Goal: Information Seeking & Learning: Learn about a topic

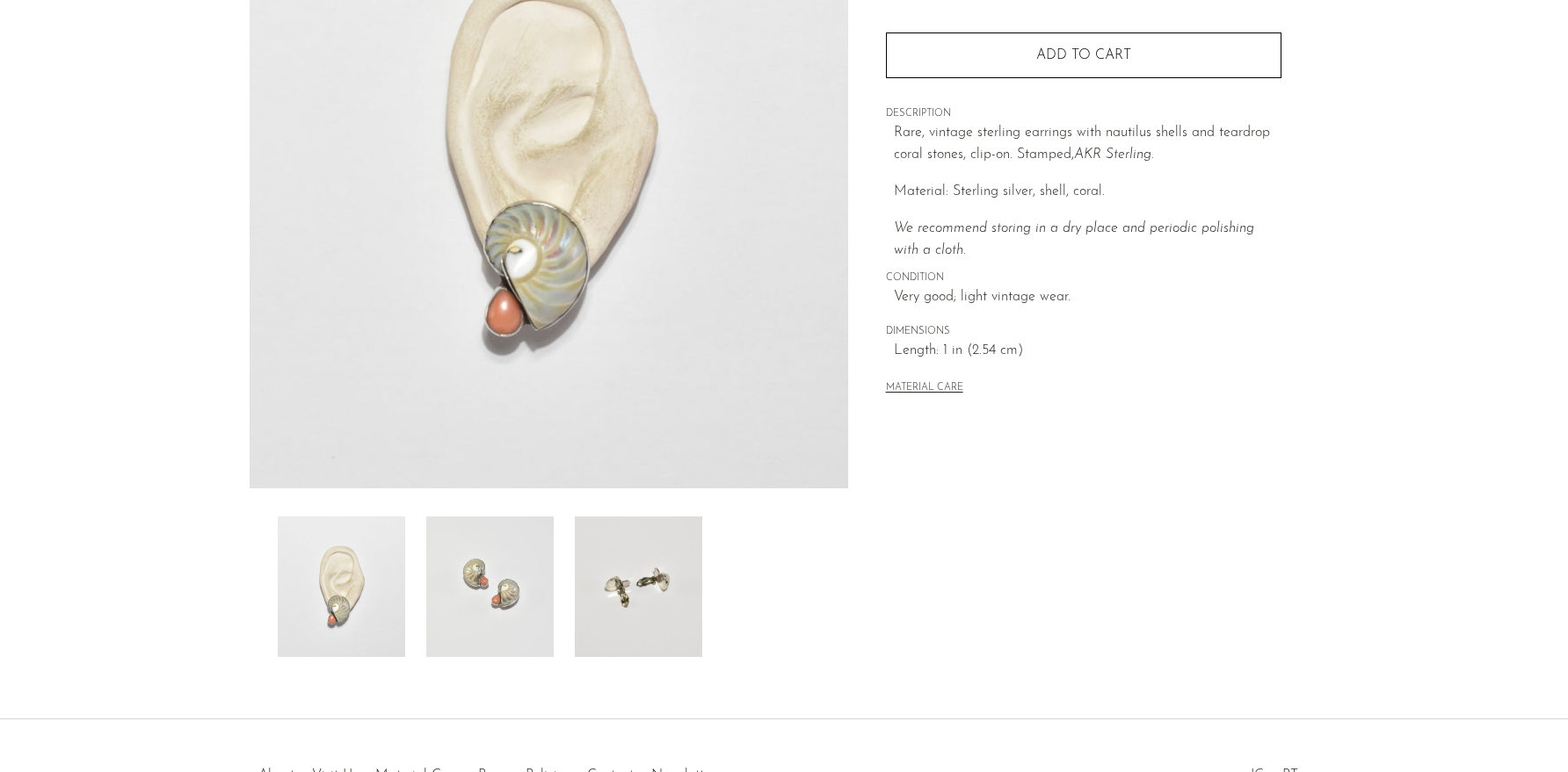
scroll to position [254, 0]
click at [527, 603] on img at bounding box center [490, 584] width 128 height 140
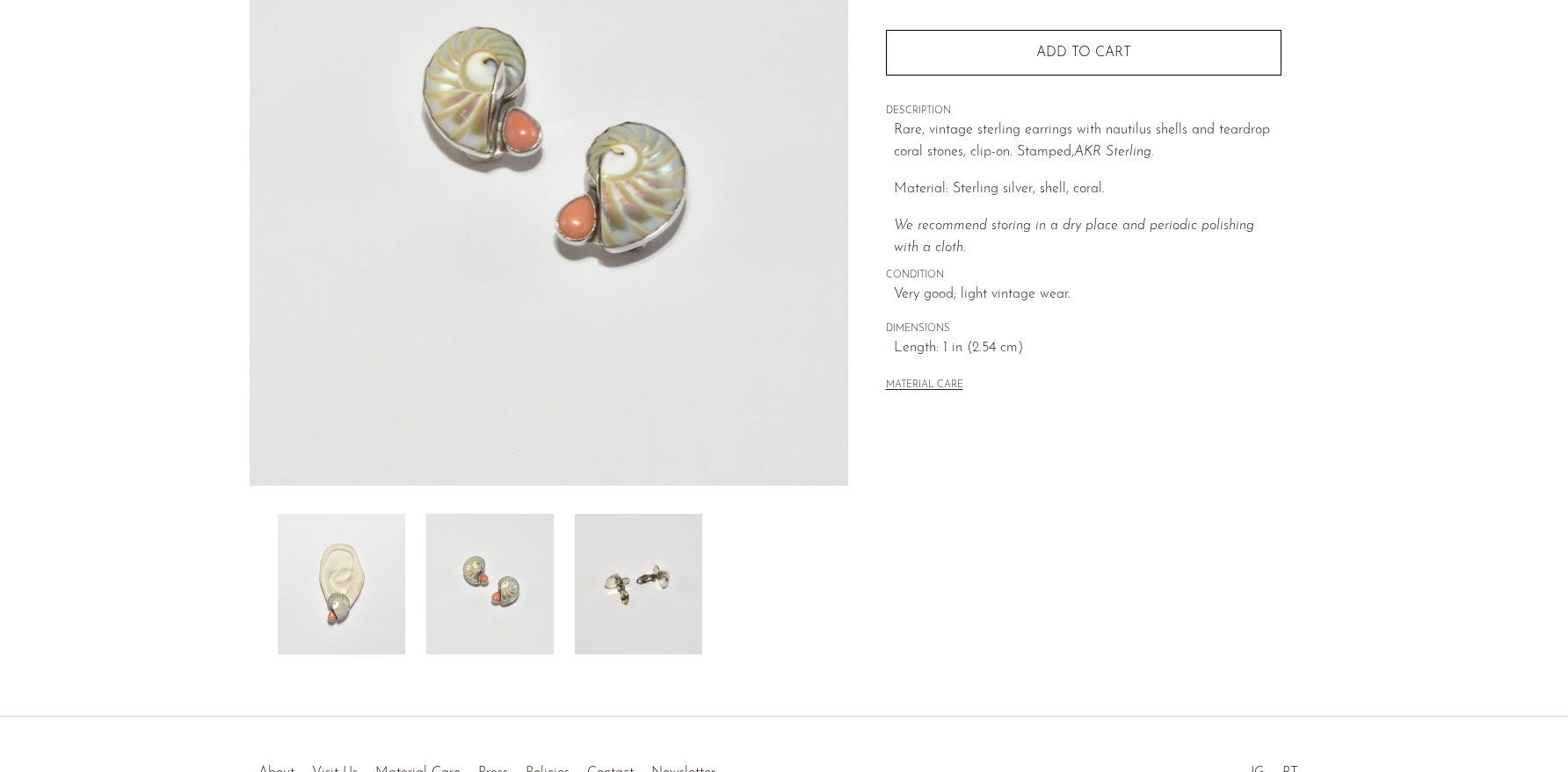
click at [664, 593] on img at bounding box center [639, 584] width 128 height 140
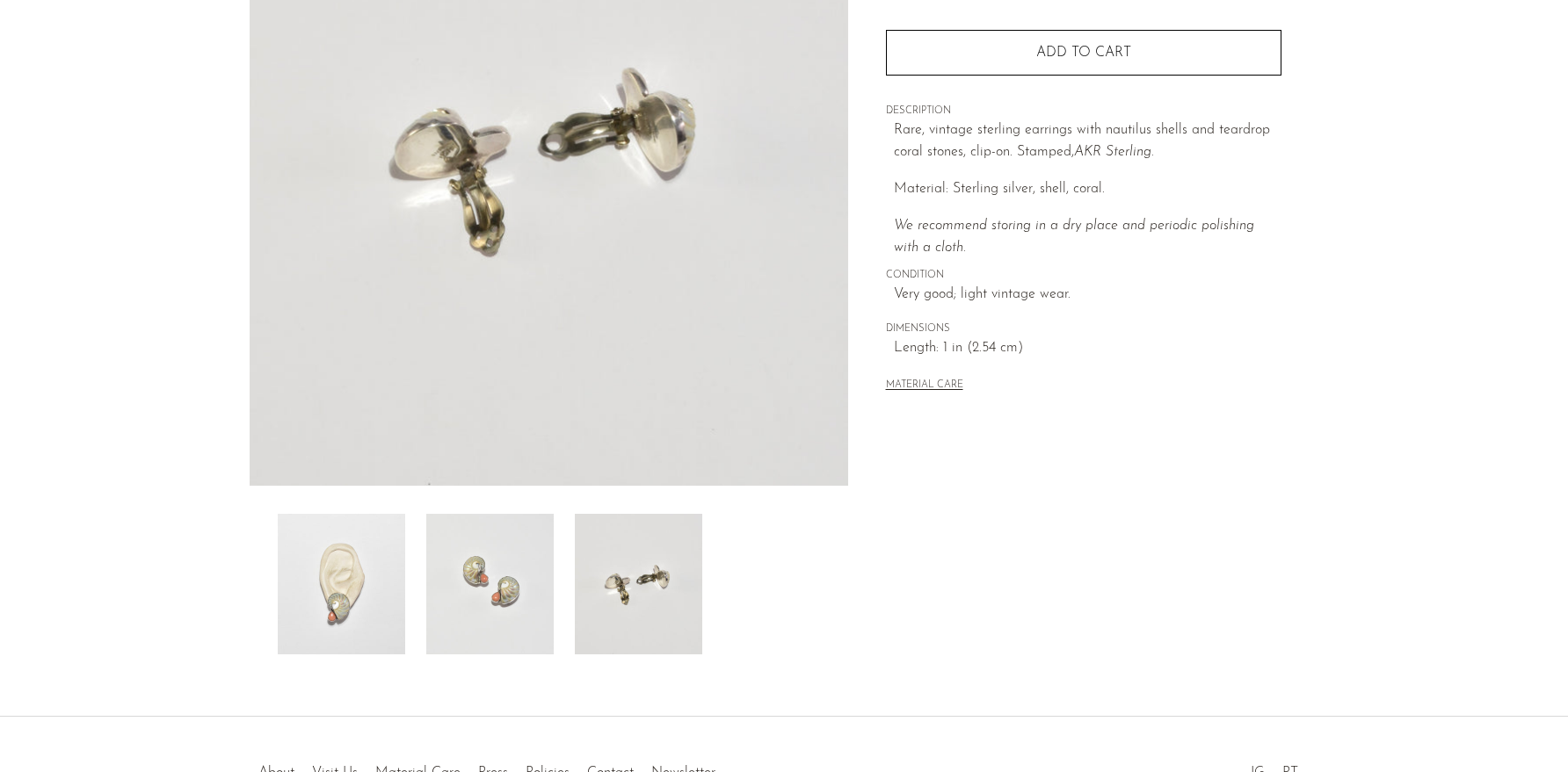
click at [487, 612] on img at bounding box center [490, 584] width 128 height 140
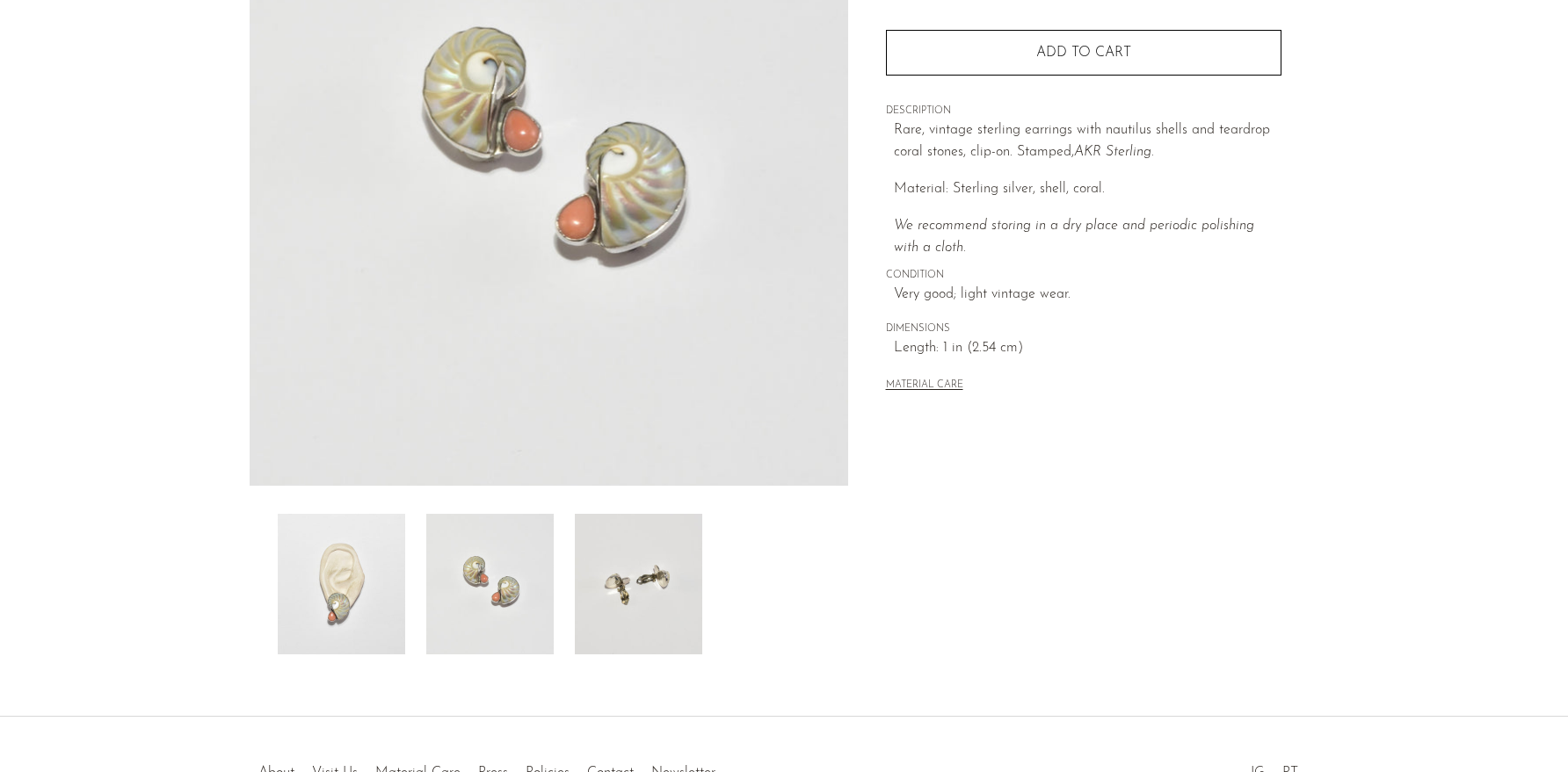
scroll to position [0, 0]
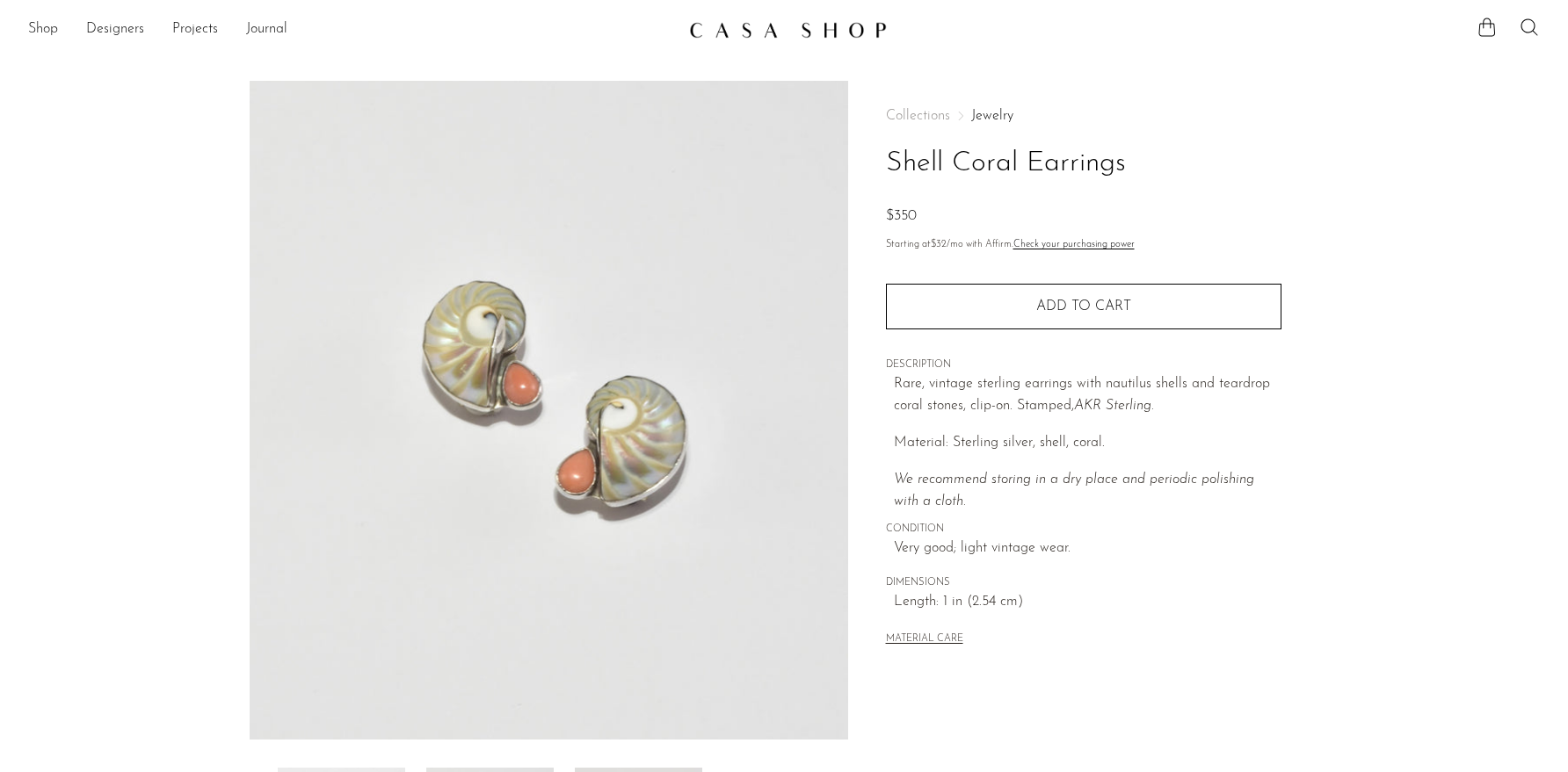
click at [985, 112] on link "Jewelry" at bounding box center [992, 116] width 42 height 14
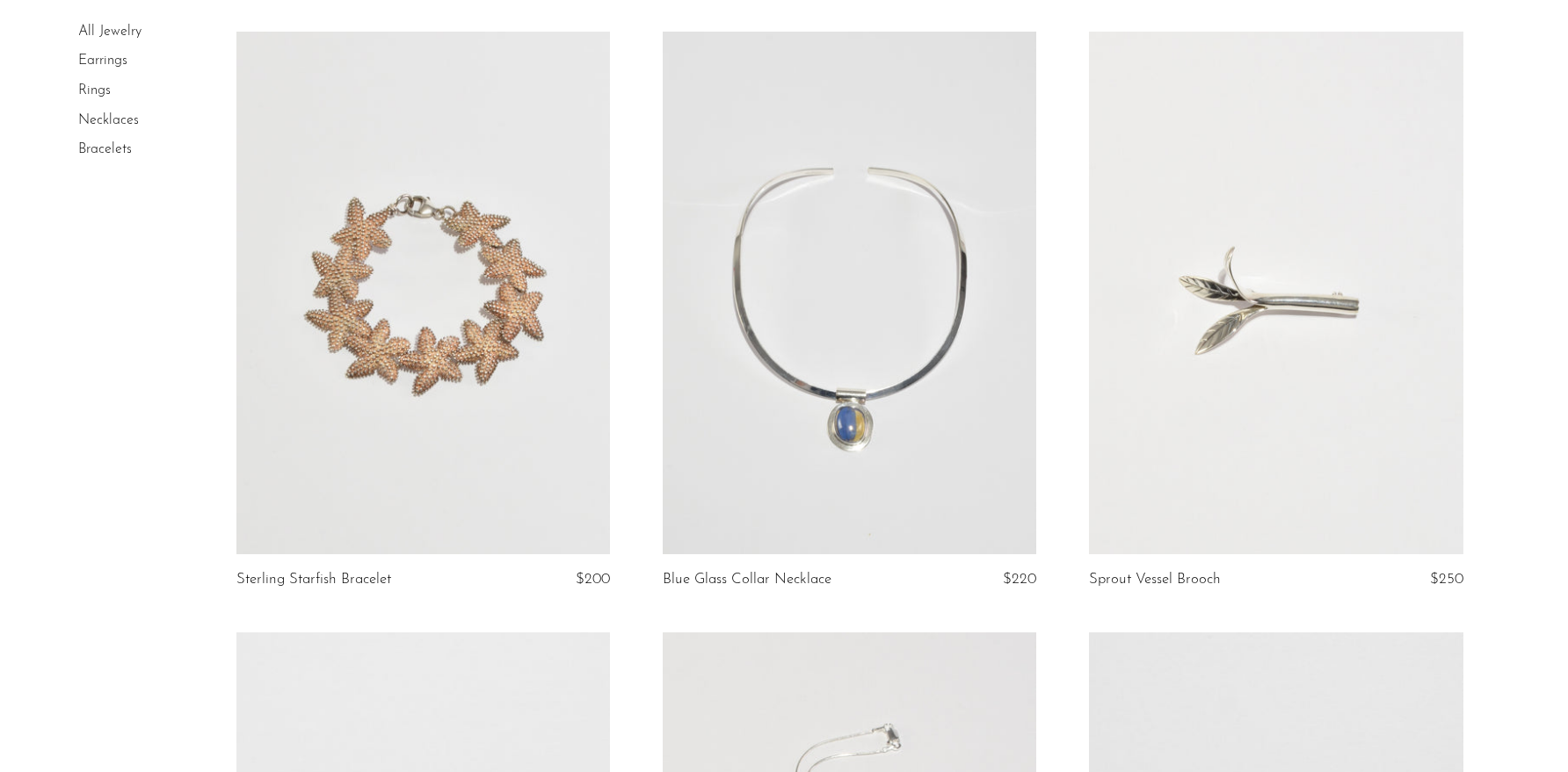
scroll to position [3170, 0]
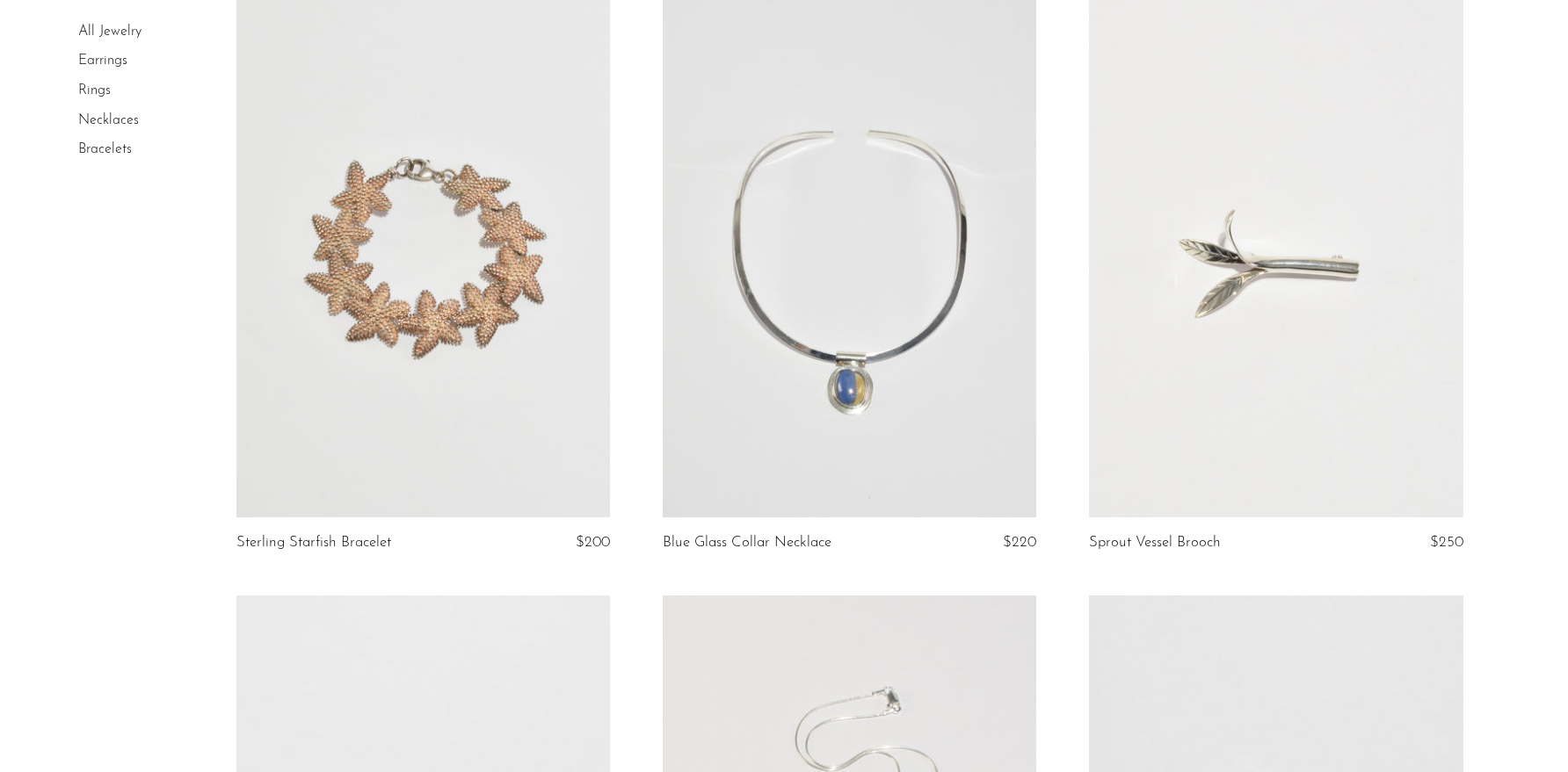
click at [463, 330] on link at bounding box center [423, 256] width 374 height 523
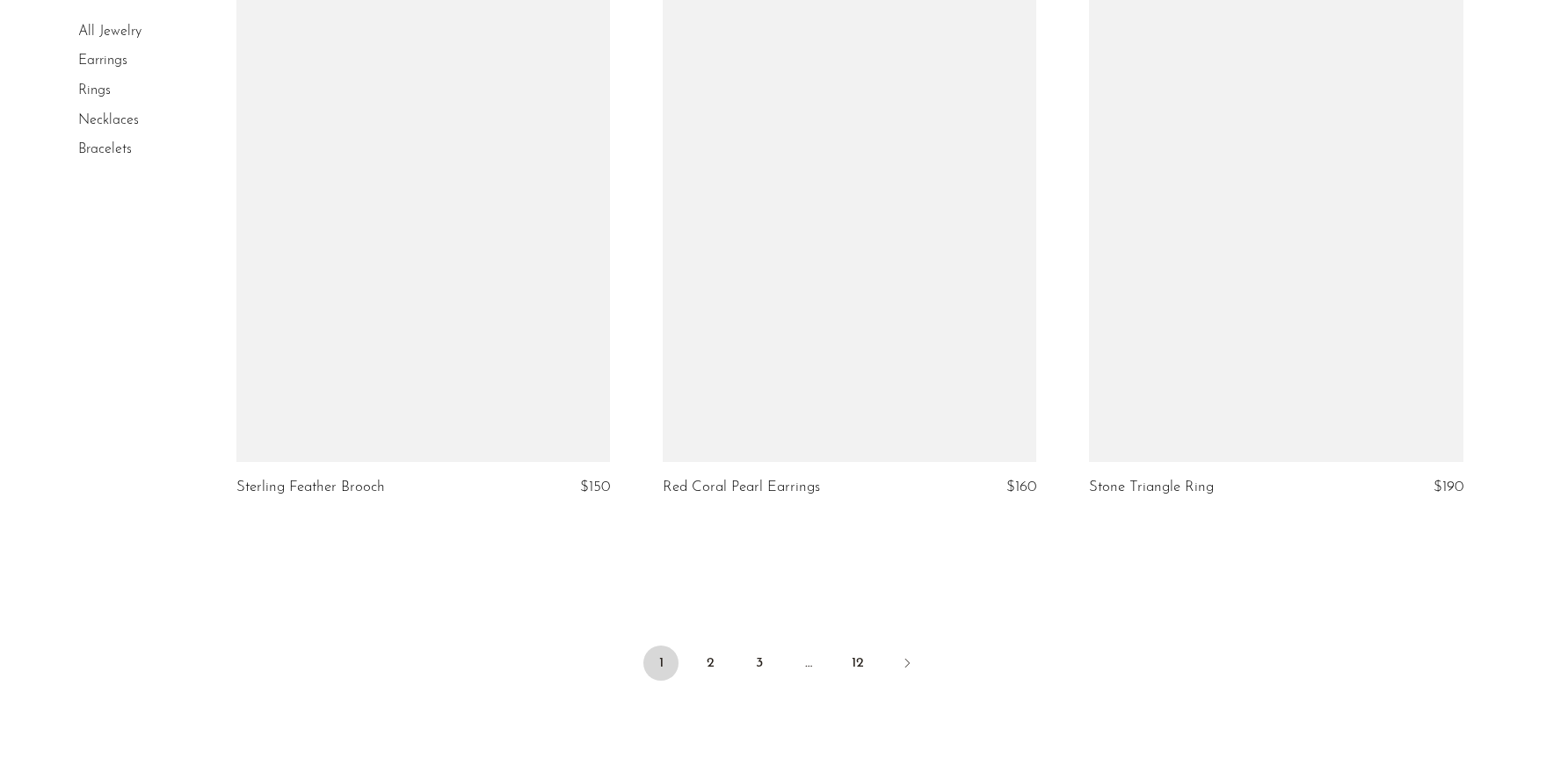
scroll to position [6864, 0]
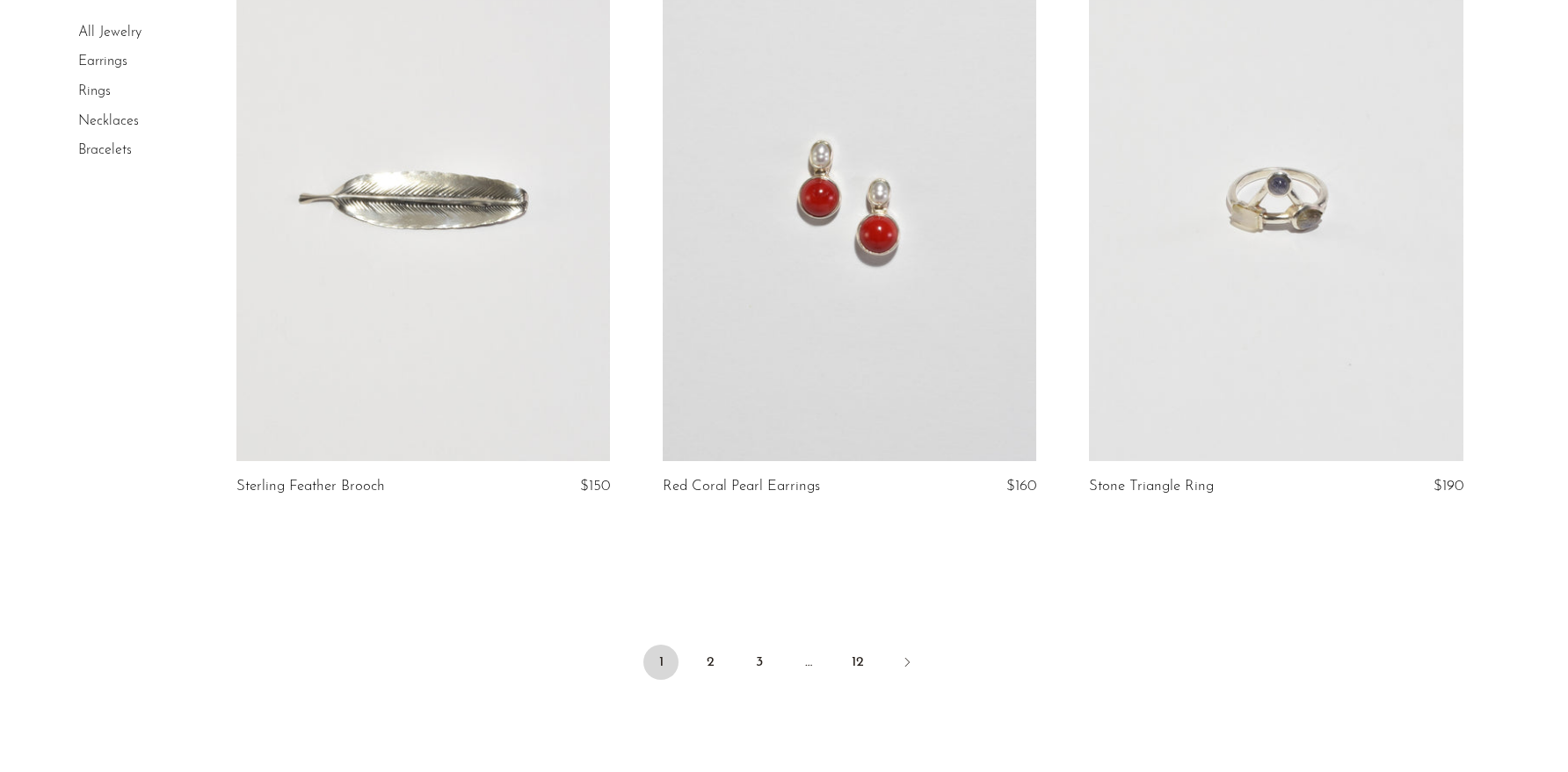
click at [909, 667] on icon "Next" at bounding box center [907, 662] width 14 height 14
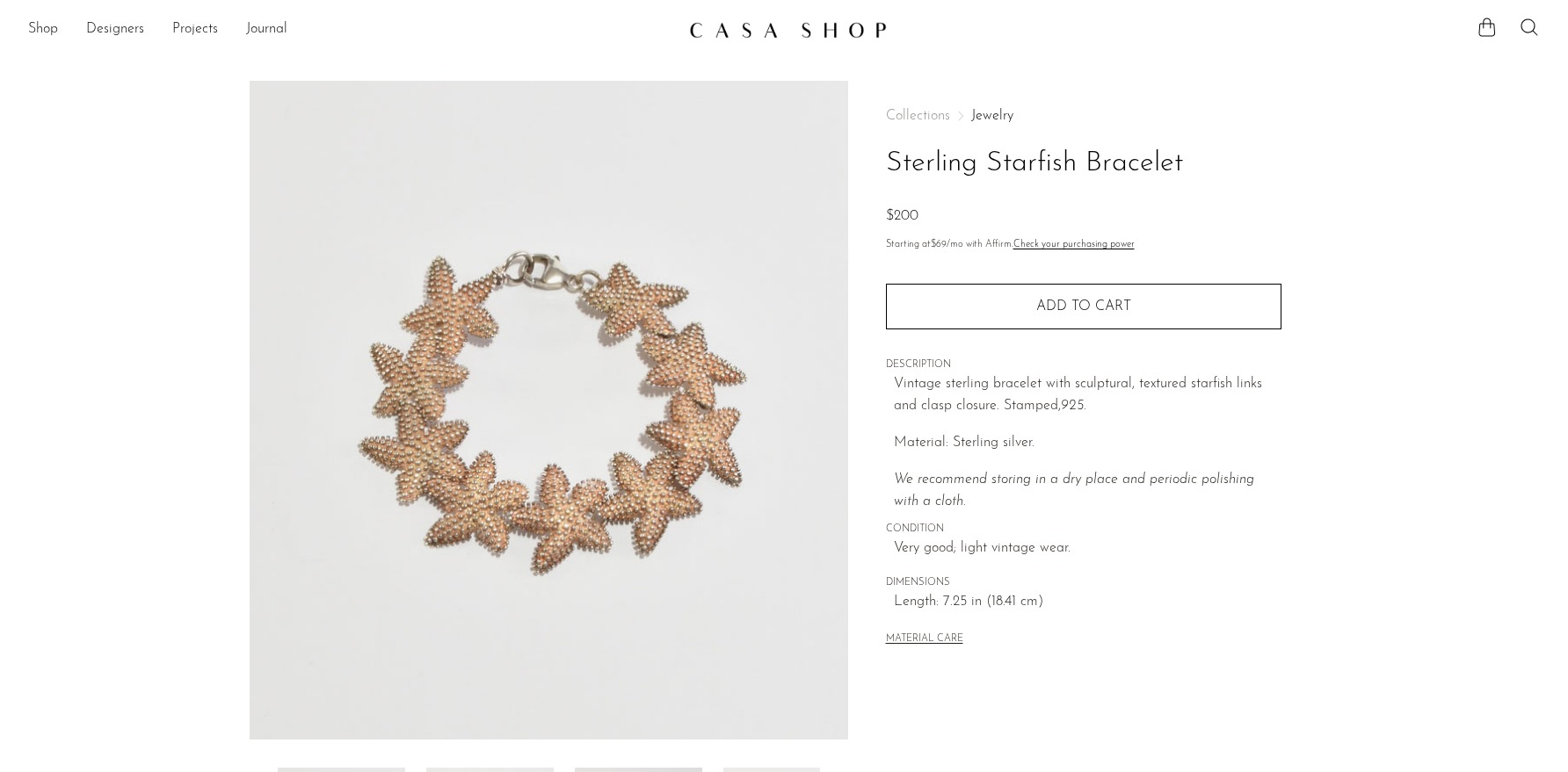
scroll to position [326, 0]
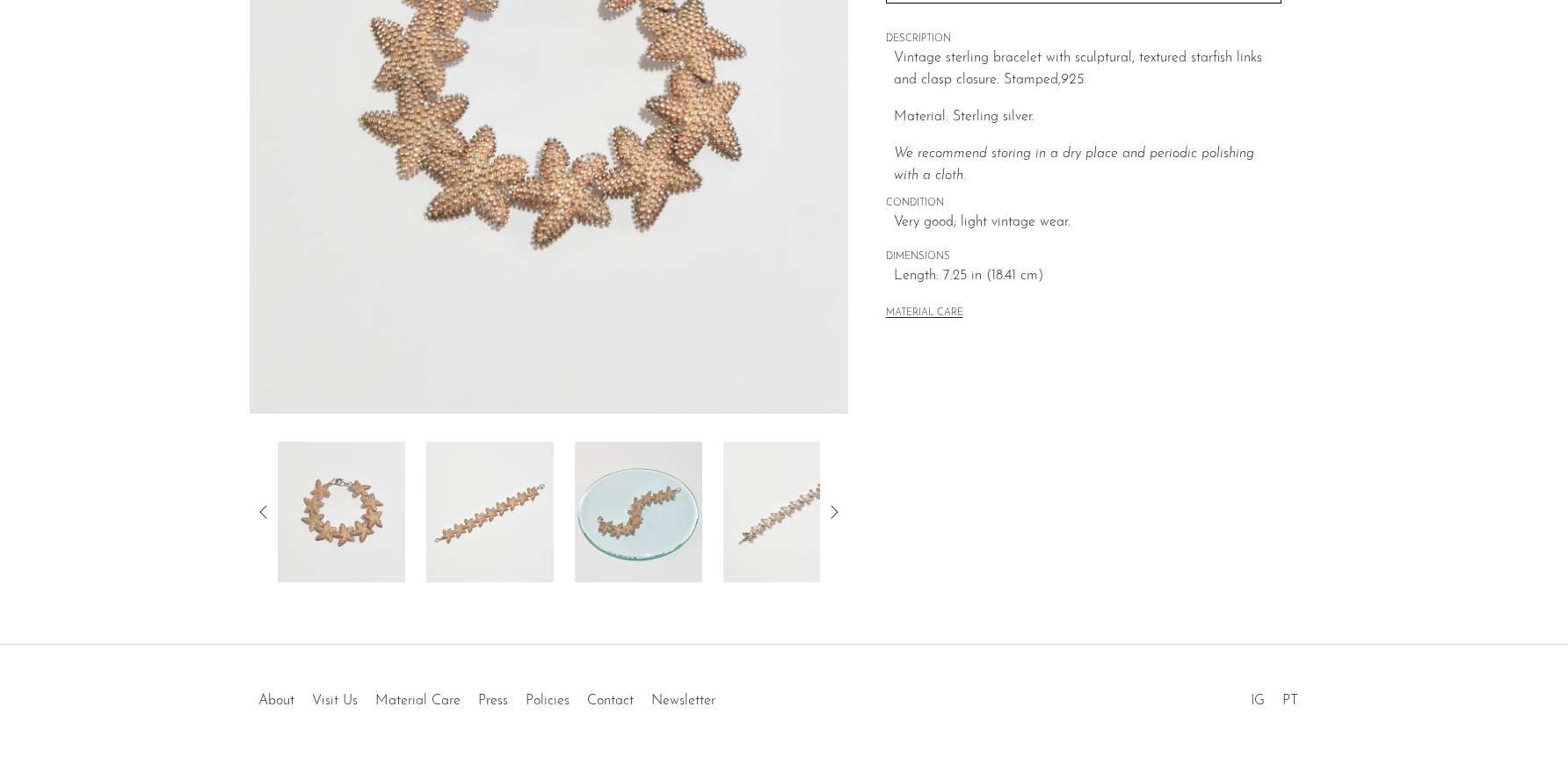
click at [500, 559] on img at bounding box center [490, 512] width 128 height 140
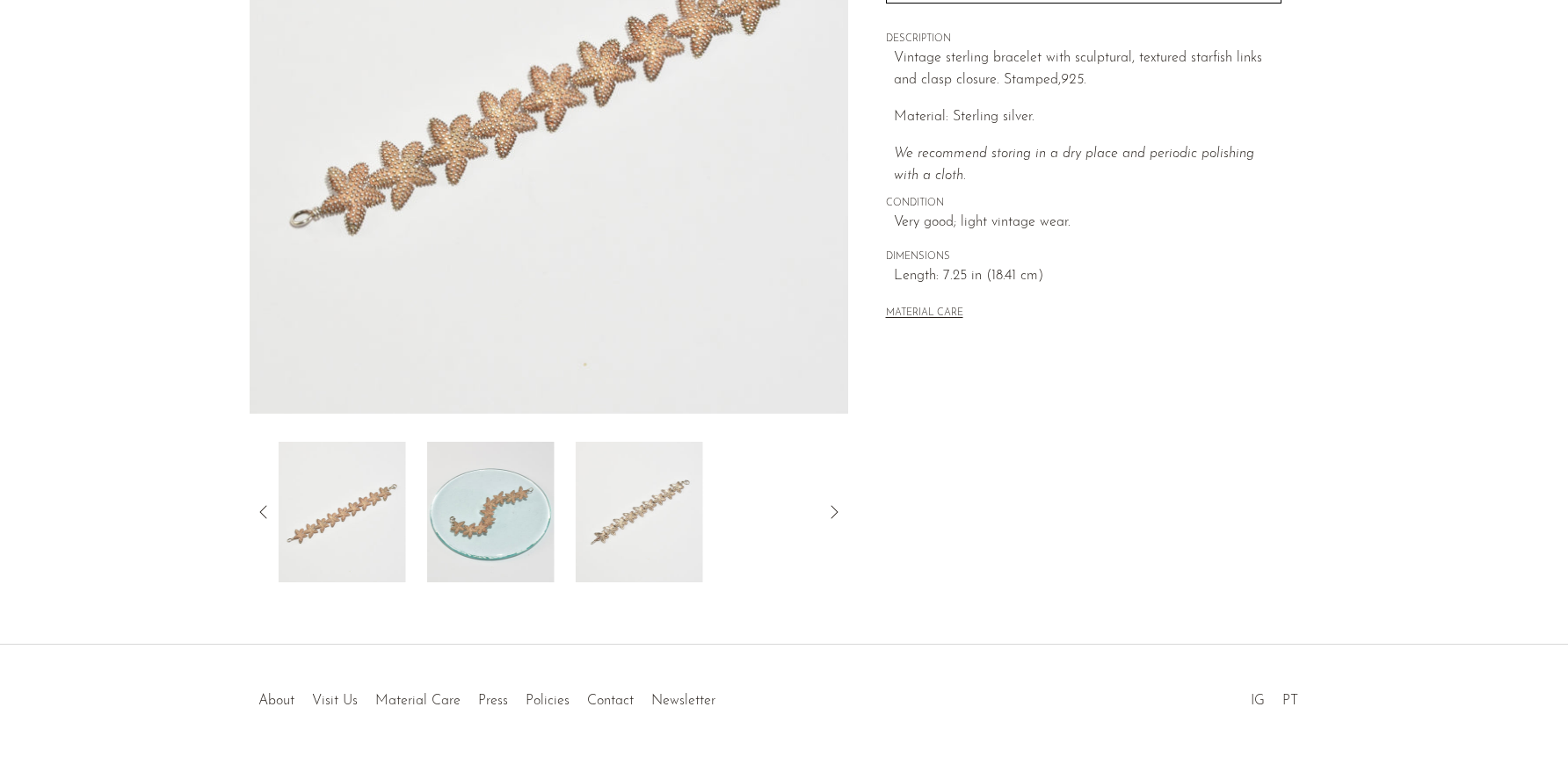
scroll to position [164, 0]
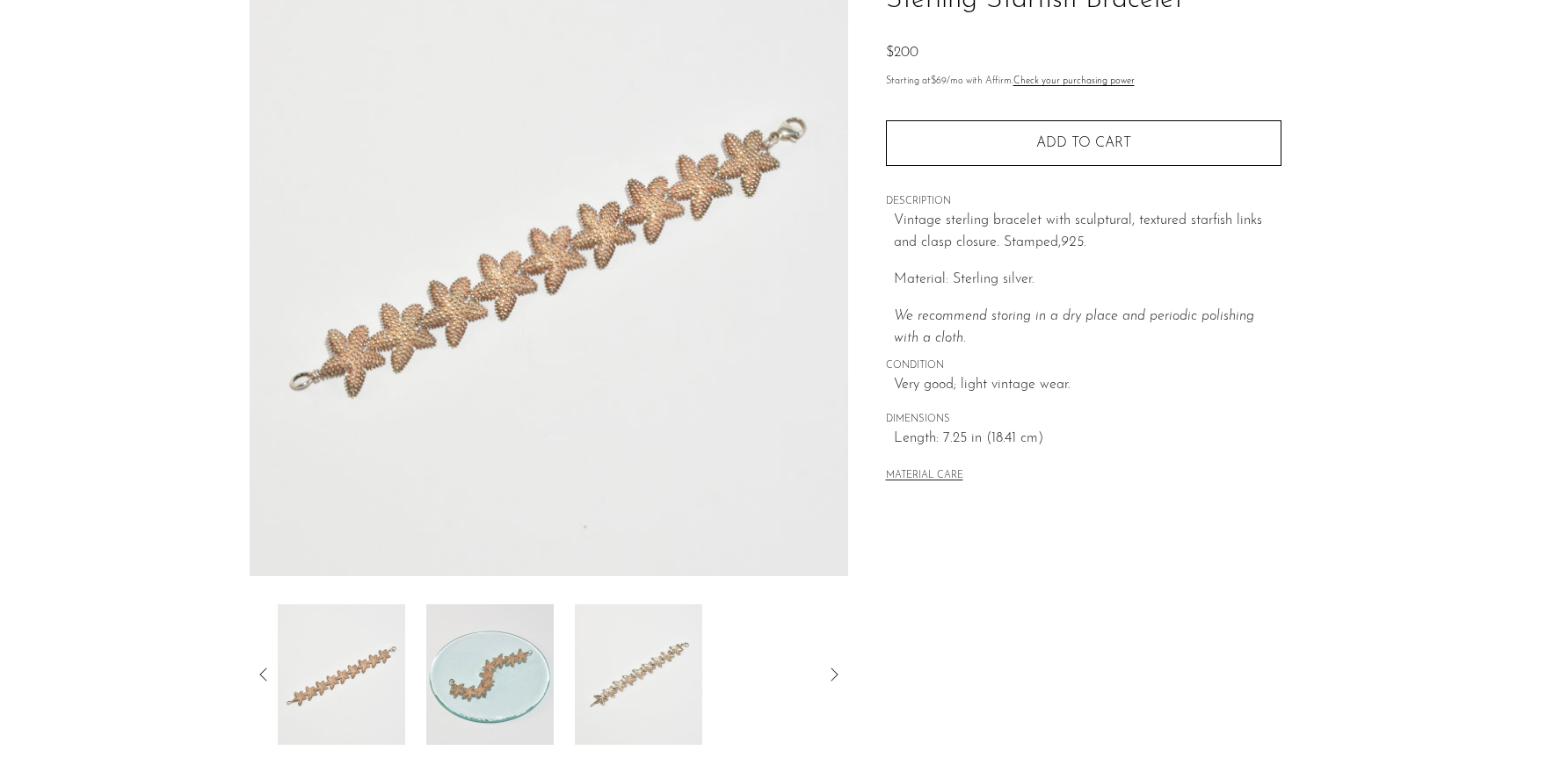
click at [499, 640] on img at bounding box center [490, 674] width 128 height 140
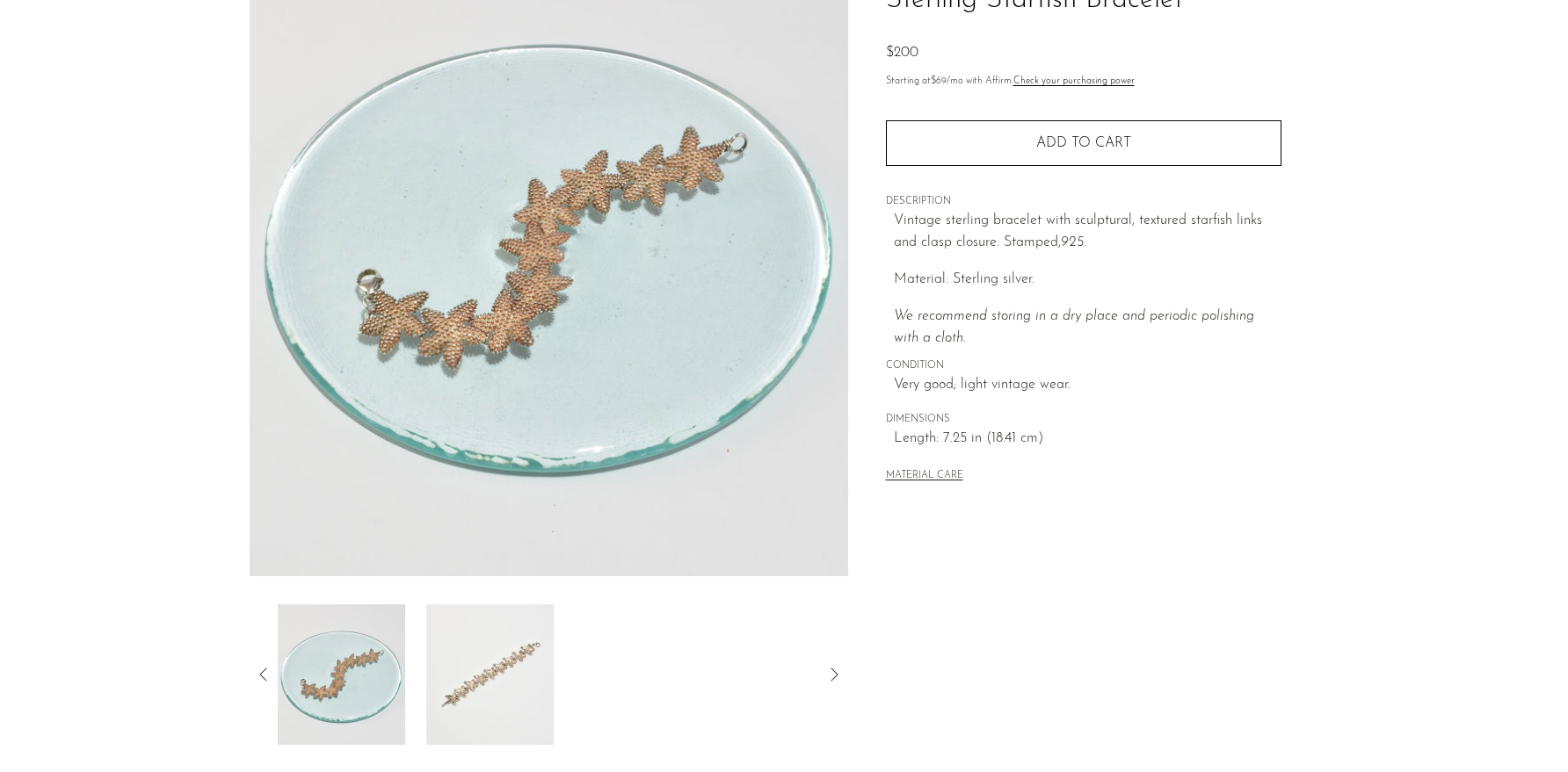
click at [544, 651] on img at bounding box center [490, 674] width 128 height 140
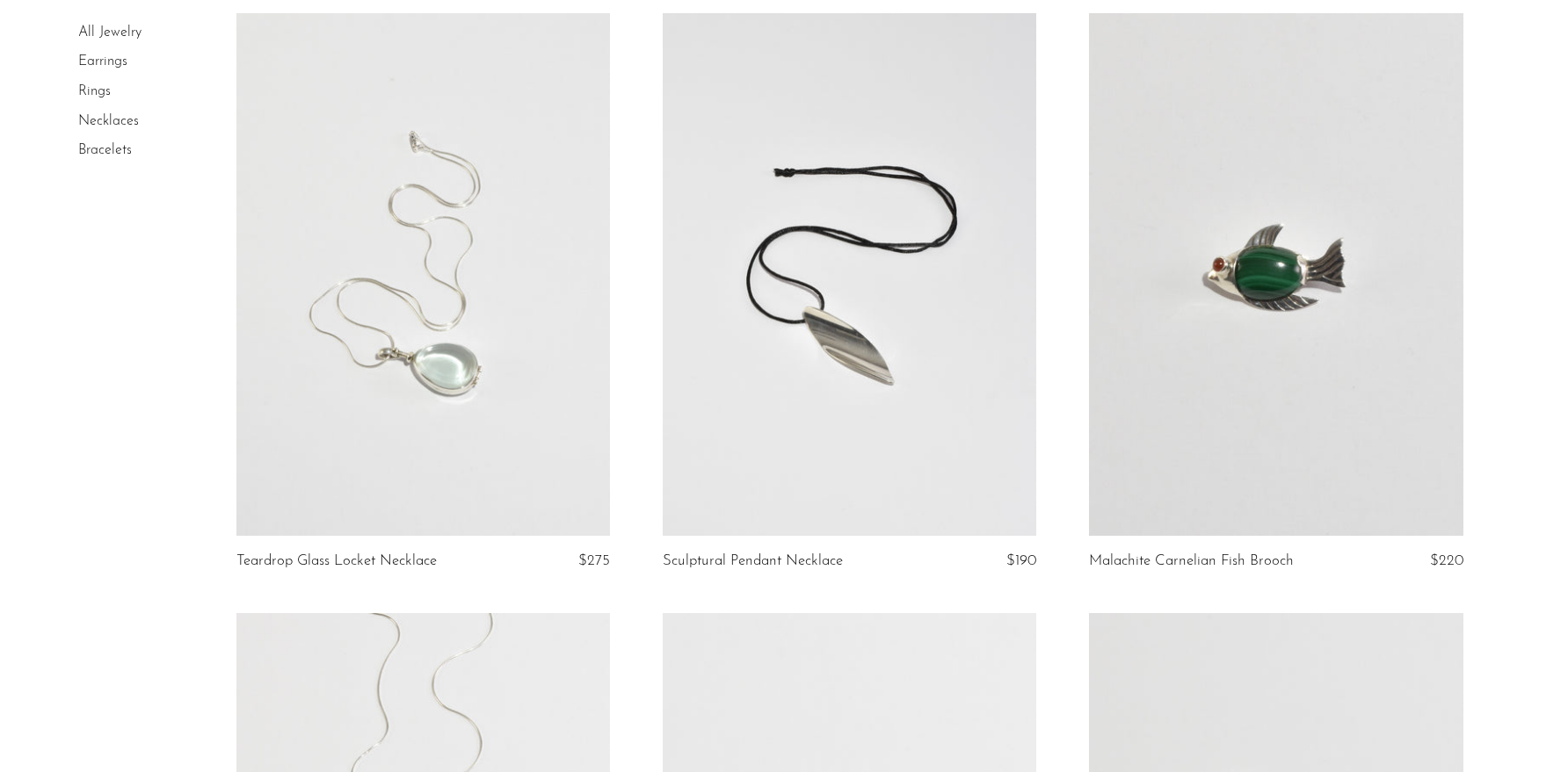
scroll to position [4384, 0]
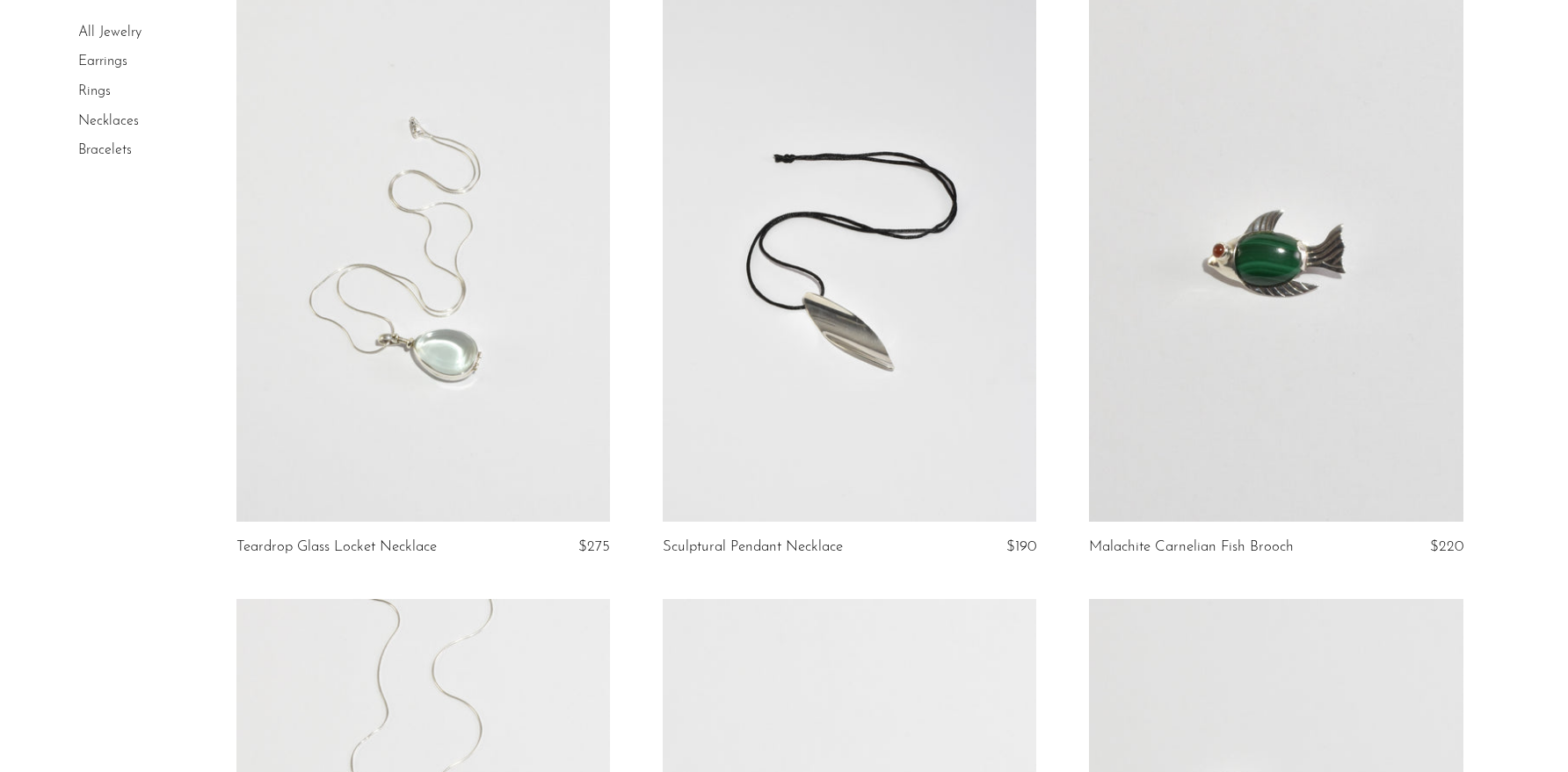
click at [474, 413] on link at bounding box center [423, 260] width 374 height 523
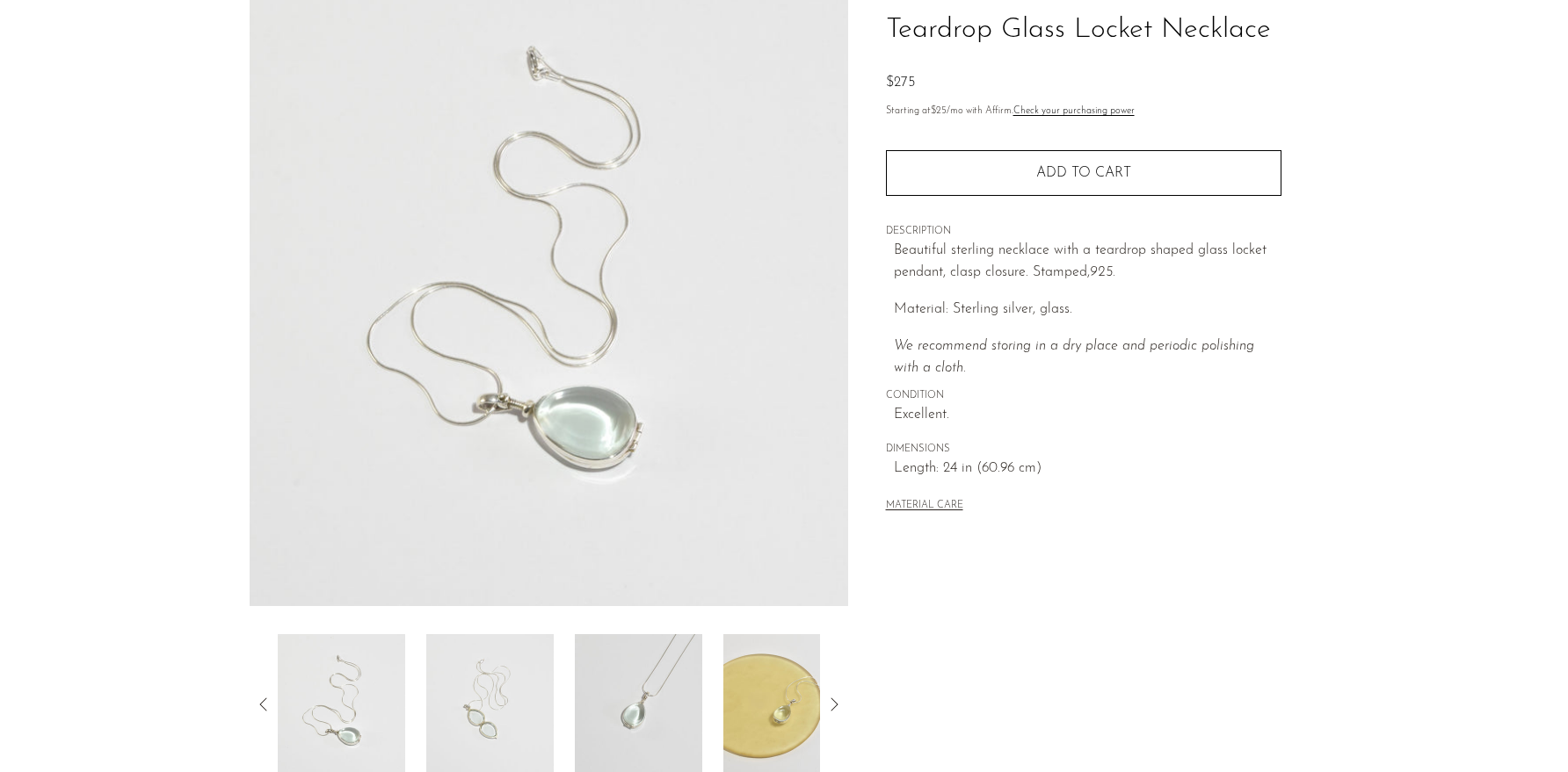
scroll to position [95, 0]
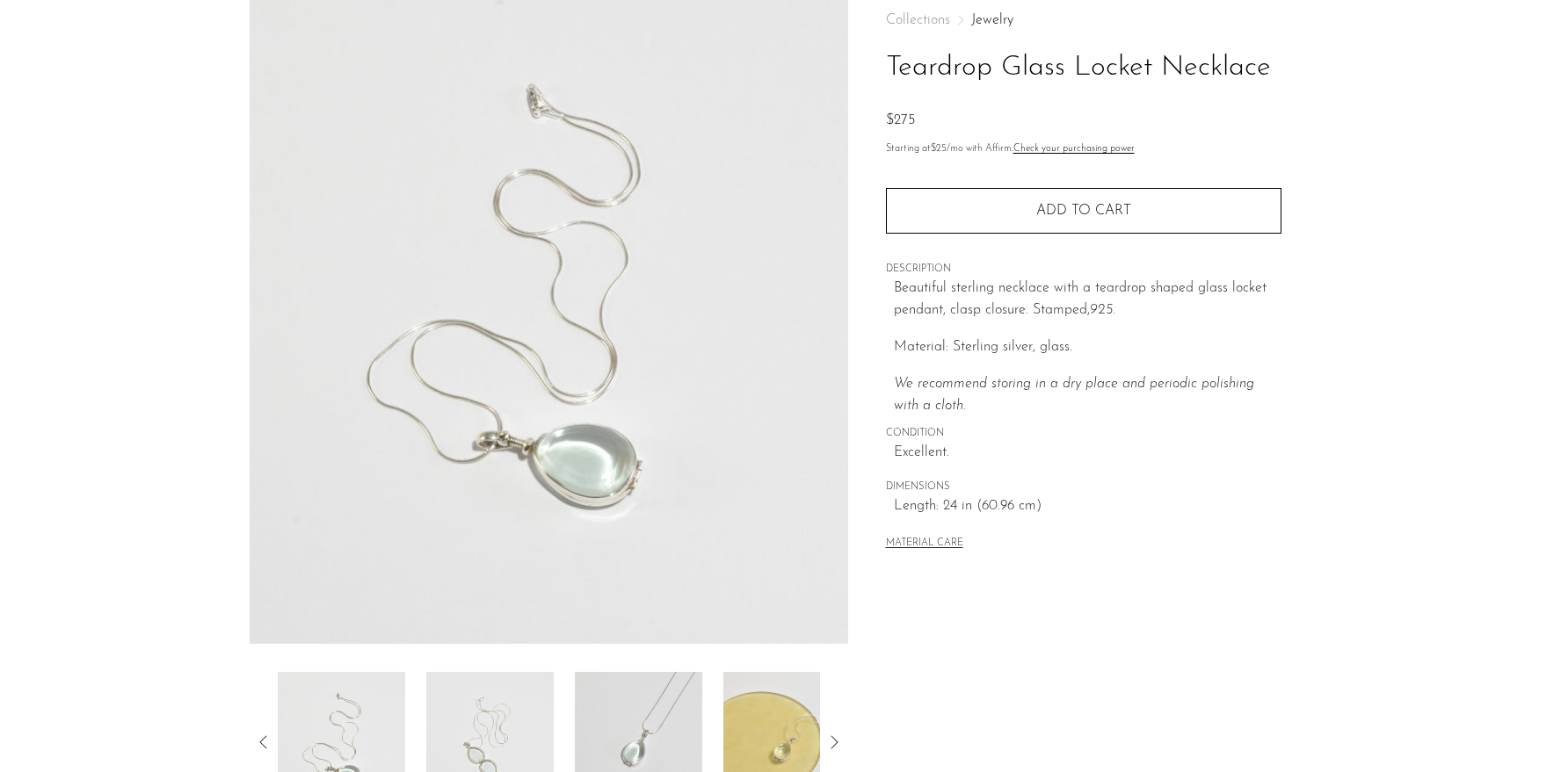
click at [479, 671] on div at bounding box center [549, 400] width 599 height 828
click at [485, 710] on img at bounding box center [490, 743] width 128 height 140
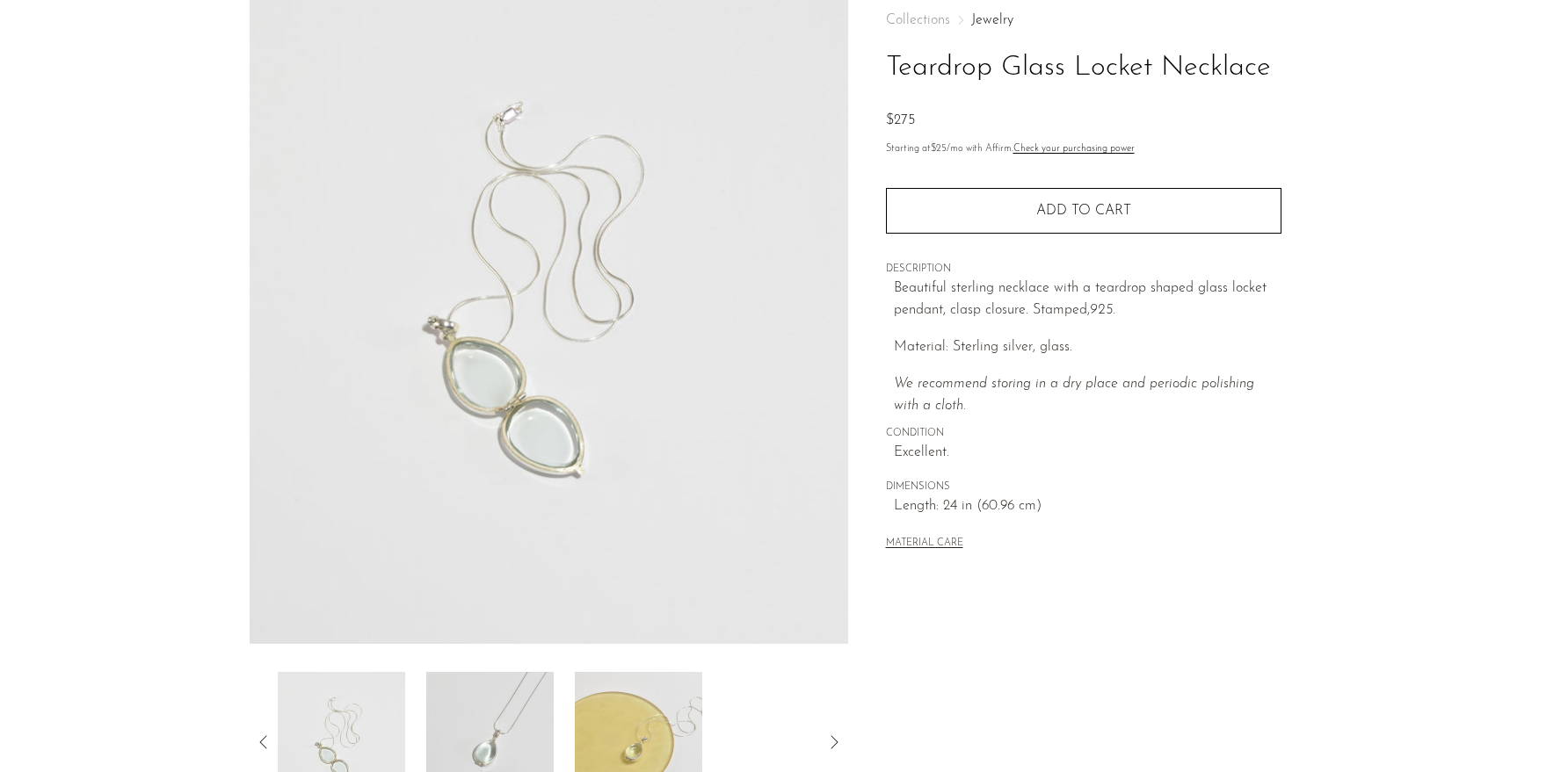
click at [545, 732] on img at bounding box center [490, 743] width 128 height 140
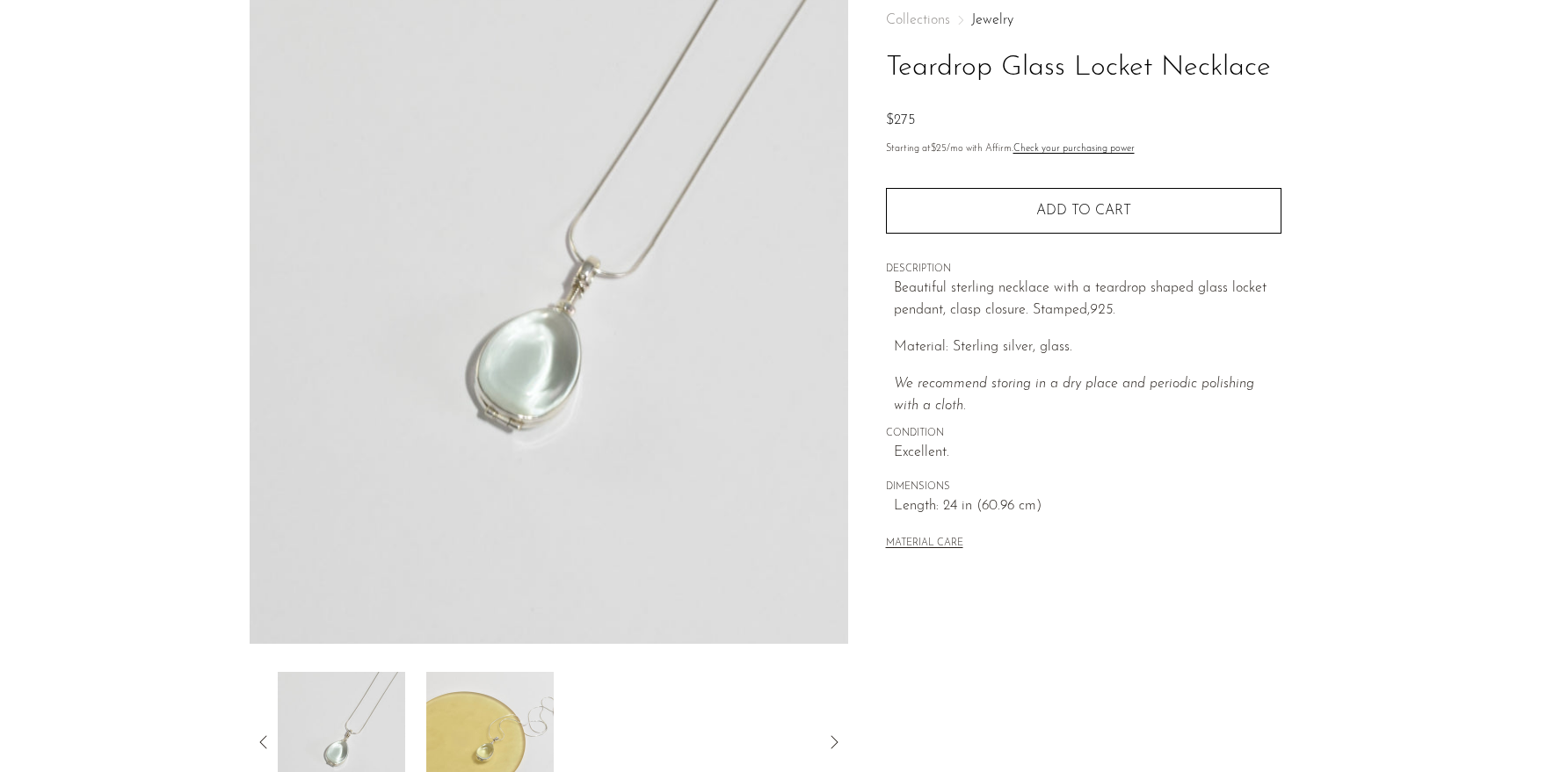
click at [524, 729] on img at bounding box center [490, 743] width 128 height 140
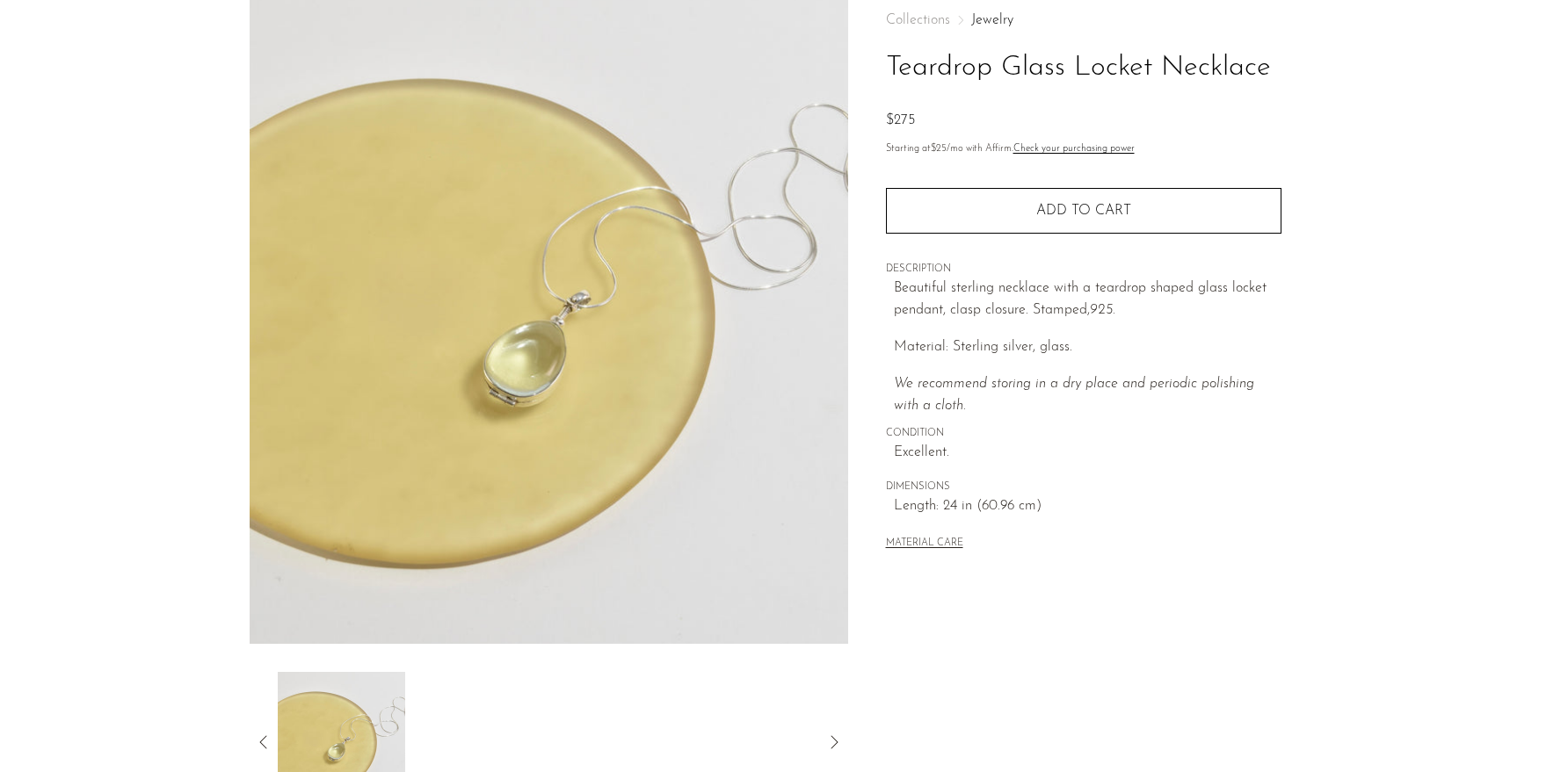
click at [261, 746] on icon at bounding box center [263, 743] width 21 height 21
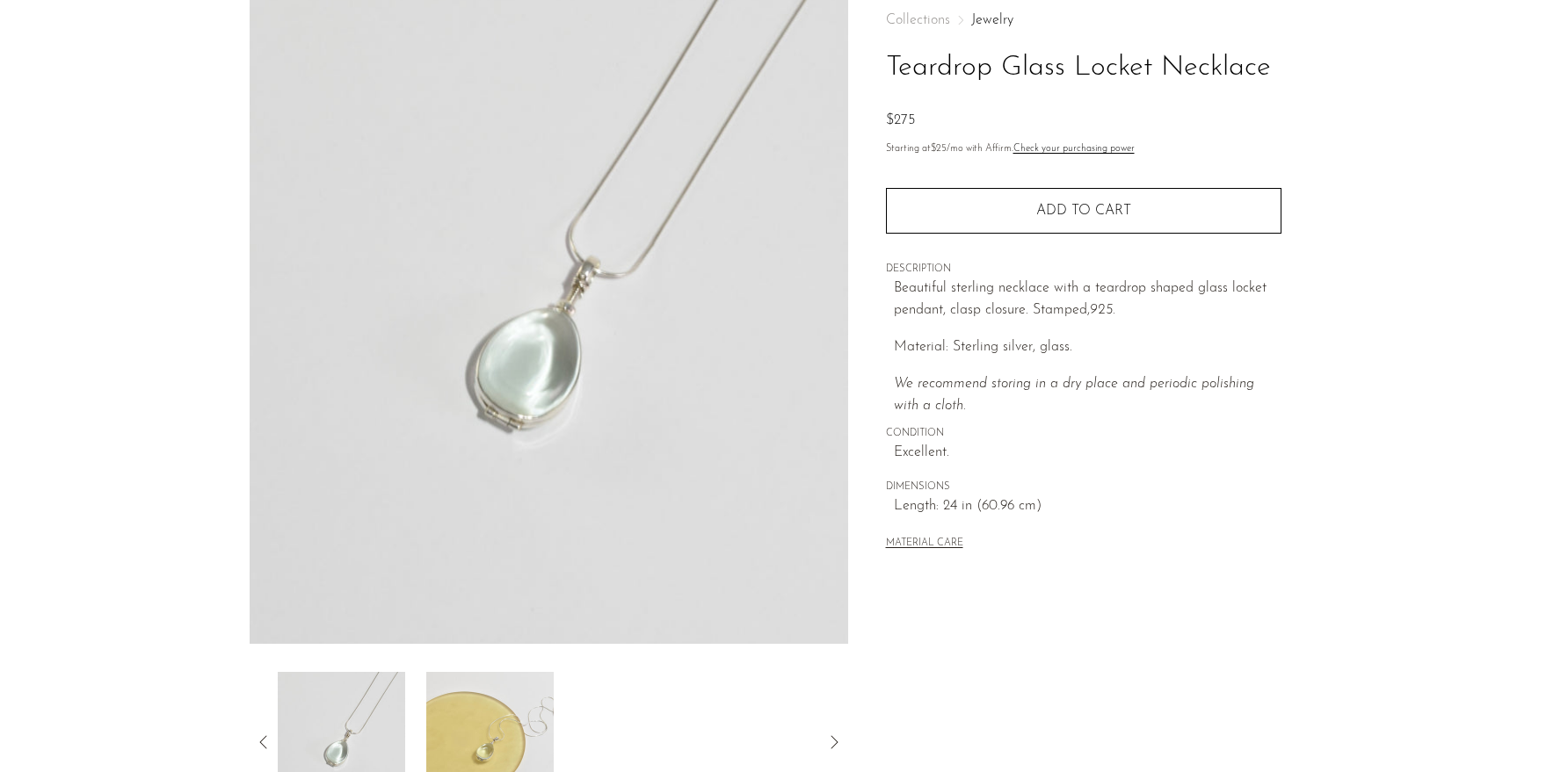
click at [261, 746] on icon at bounding box center [263, 743] width 21 height 21
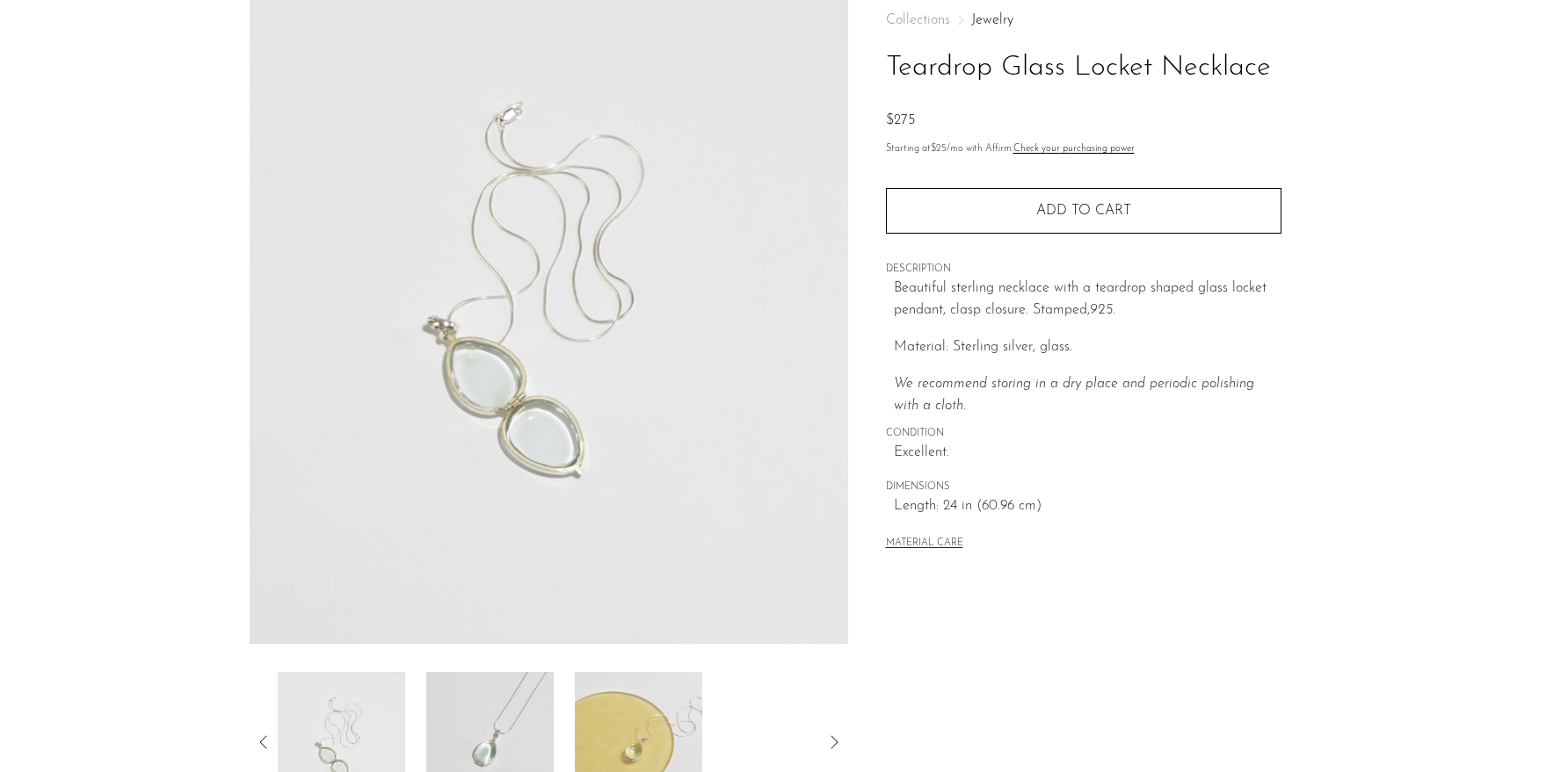
click at [261, 746] on icon at bounding box center [263, 743] width 21 height 21
